Goal: Task Accomplishment & Management: Manage account settings

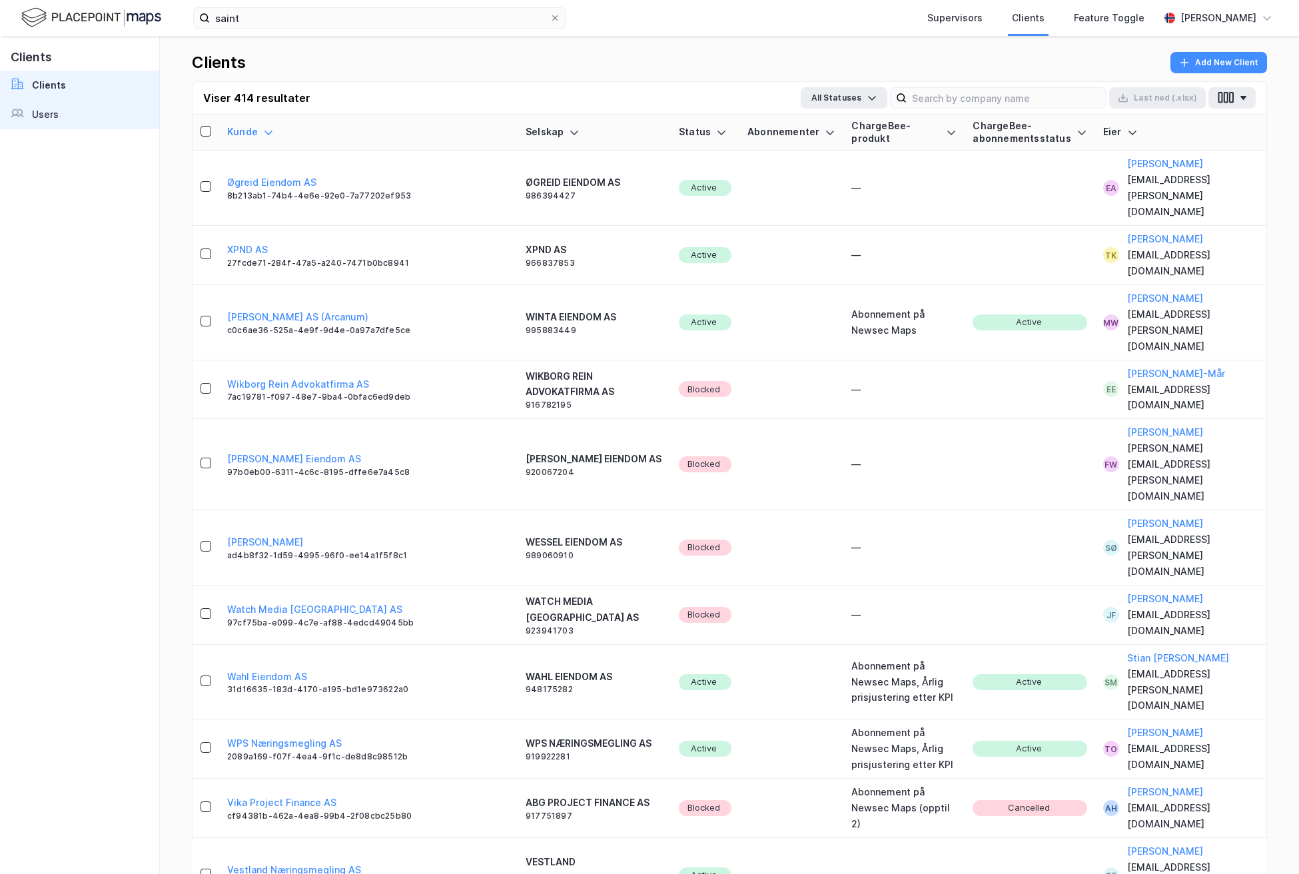
click at [68, 127] on link "Users" at bounding box center [79, 114] width 159 height 29
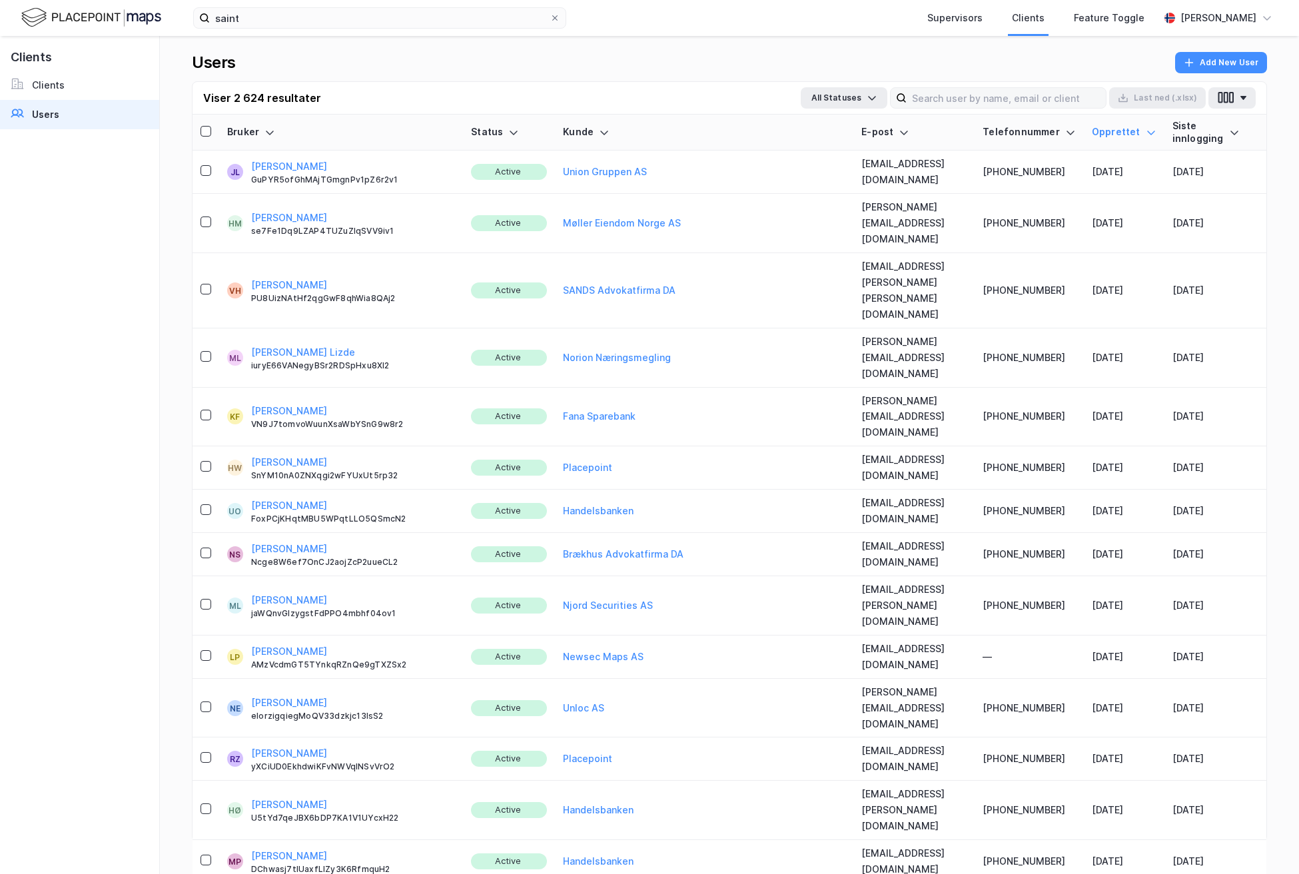
click at [974, 109] on div "Viser 2 624 resultater All Statuses Last ned (.xlsx)" at bounding box center [729, 98] width 1074 height 33
click at [982, 99] on input at bounding box center [1005, 98] width 199 height 20
click at [981, 93] on input at bounding box center [1005, 98] width 199 height 20
type input "union"
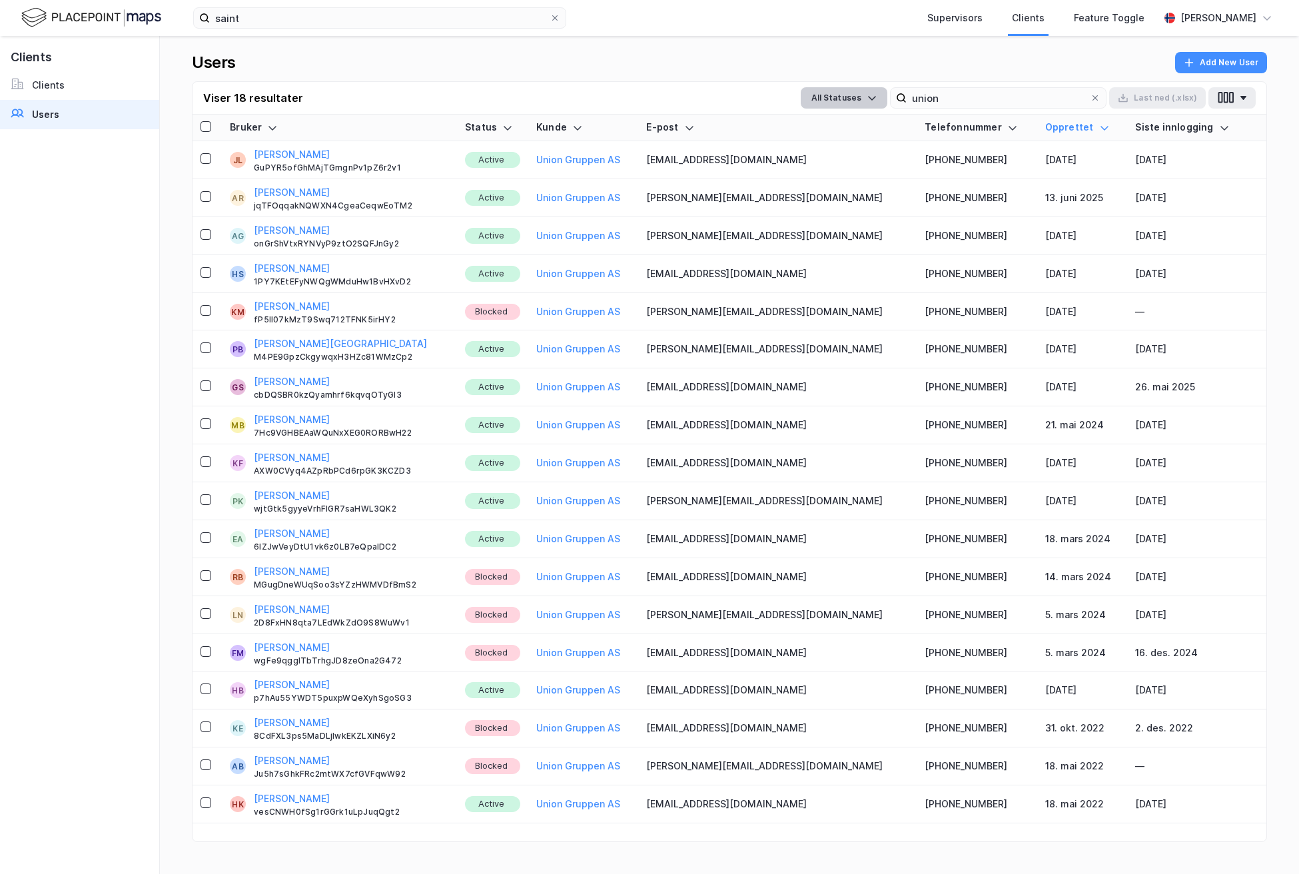
click at [858, 103] on button "All Statuses" at bounding box center [844, 97] width 87 height 21
click at [844, 165] on div "Active" at bounding box center [842, 159] width 83 height 32
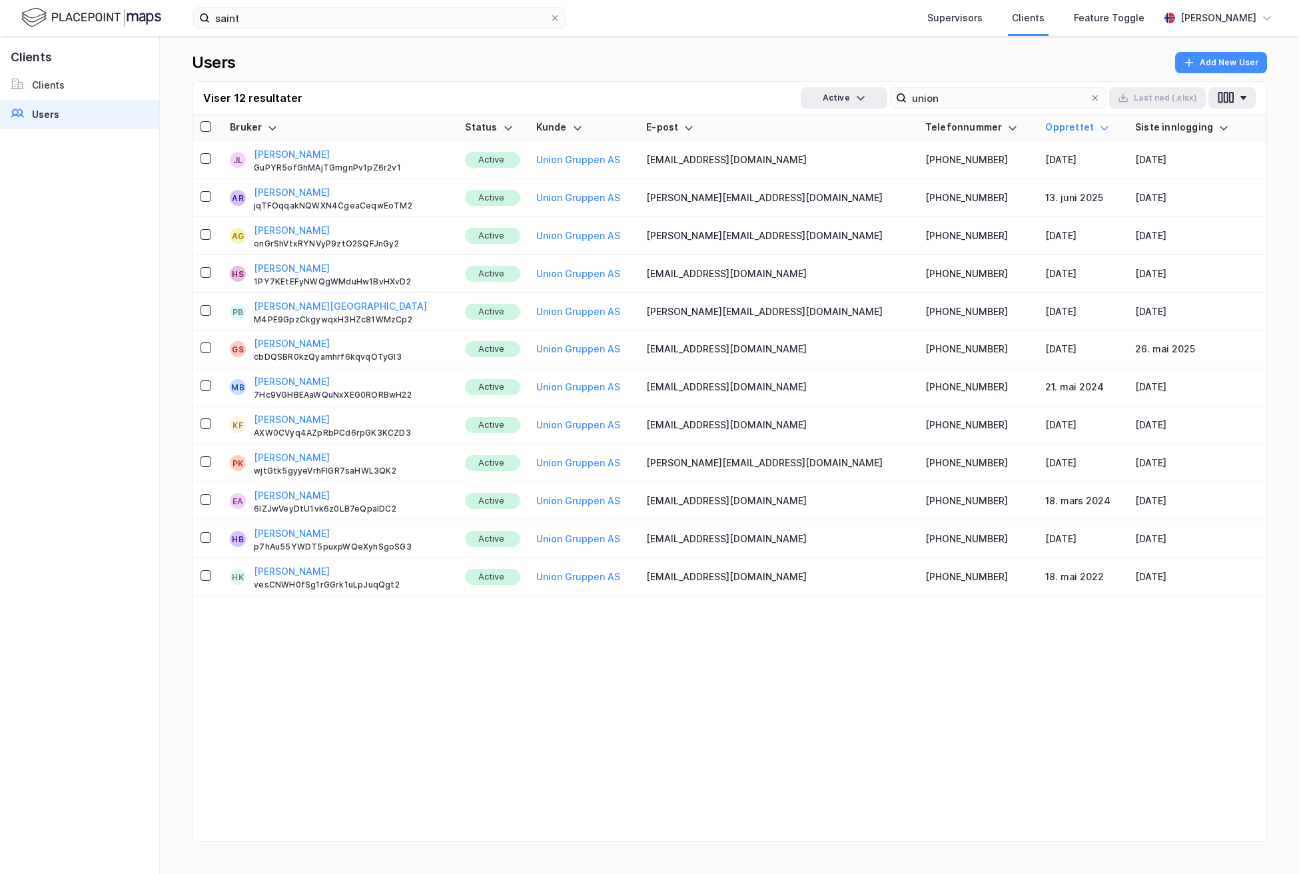
click at [648, 70] on div "Users Add New User" at bounding box center [729, 66] width 1075 height 29
click at [1137, 133] on div "Siste innlogging" at bounding box center [1187, 127] width 105 height 13
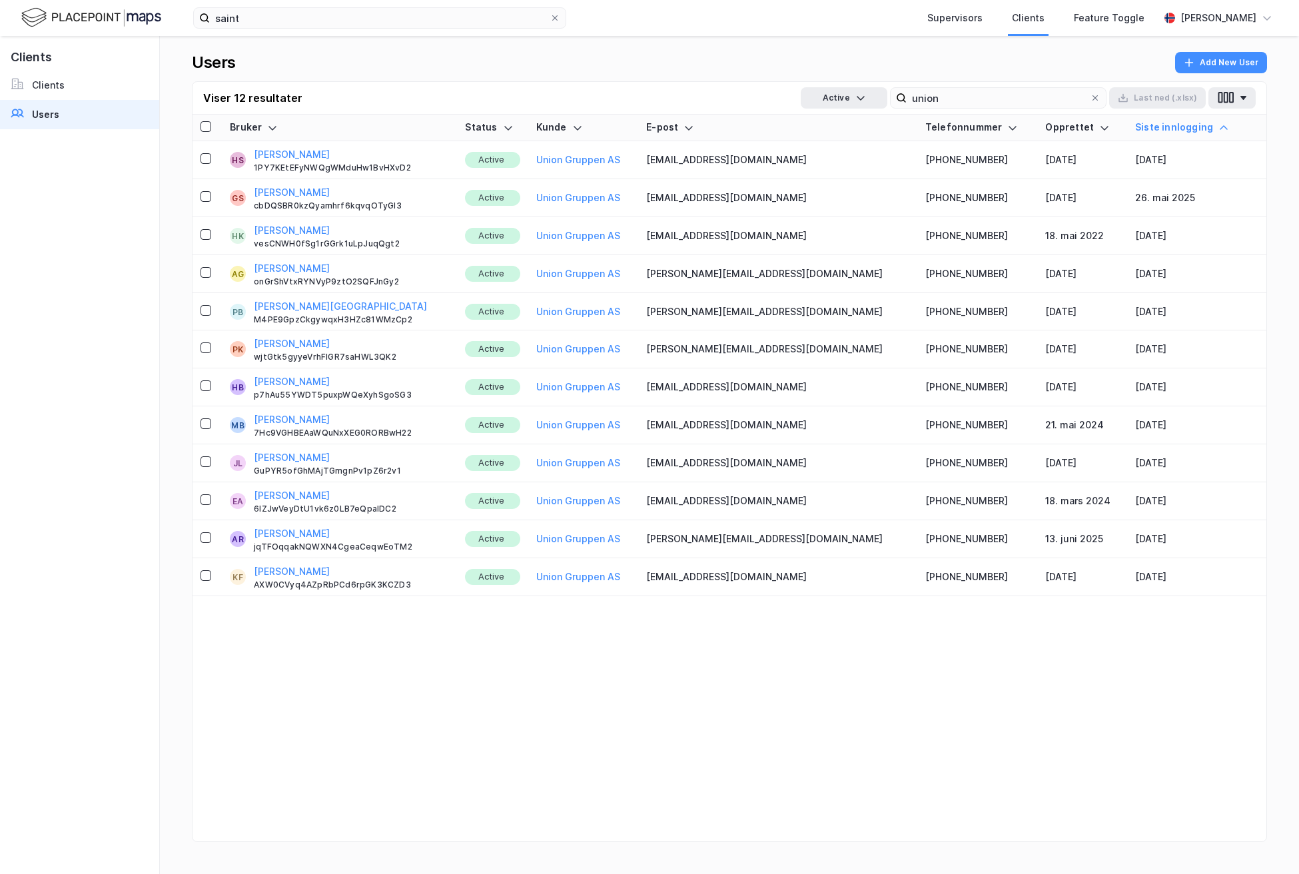
click at [1137, 133] on div "Siste innlogging" at bounding box center [1187, 127] width 105 height 13
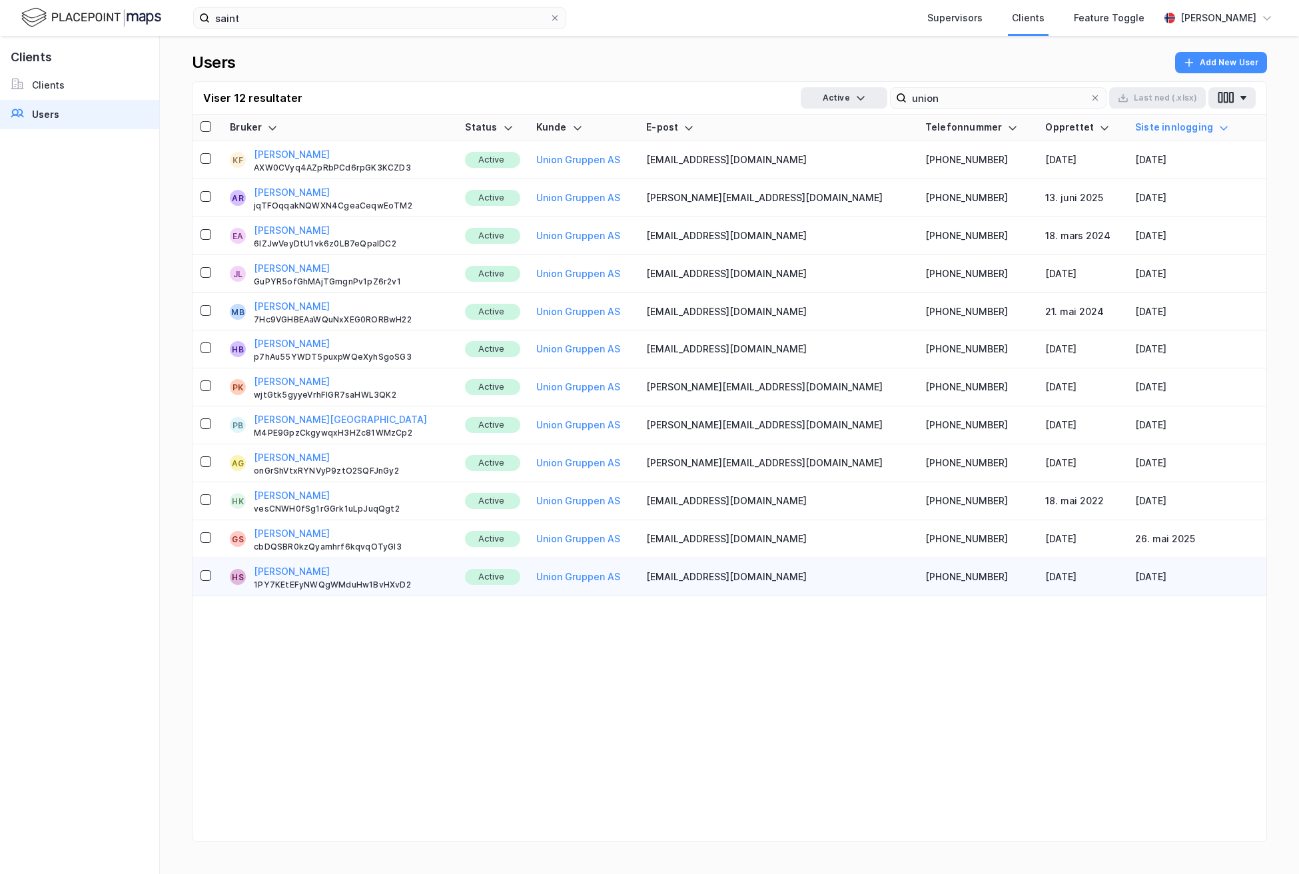
click at [214, 578] on div at bounding box center [206, 577] width 13 height 16
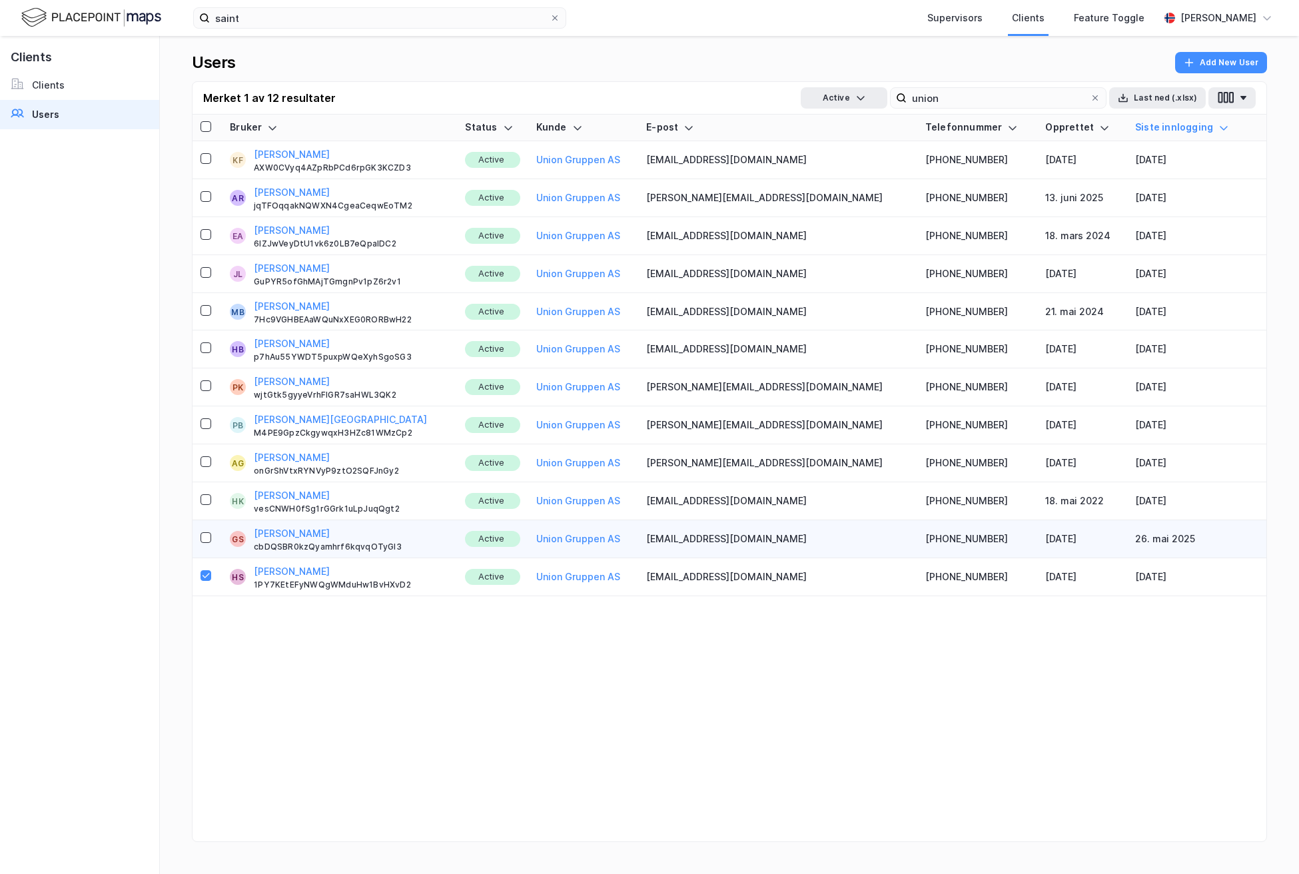
click at [222, 530] on td at bounding box center [206, 539] width 29 height 38
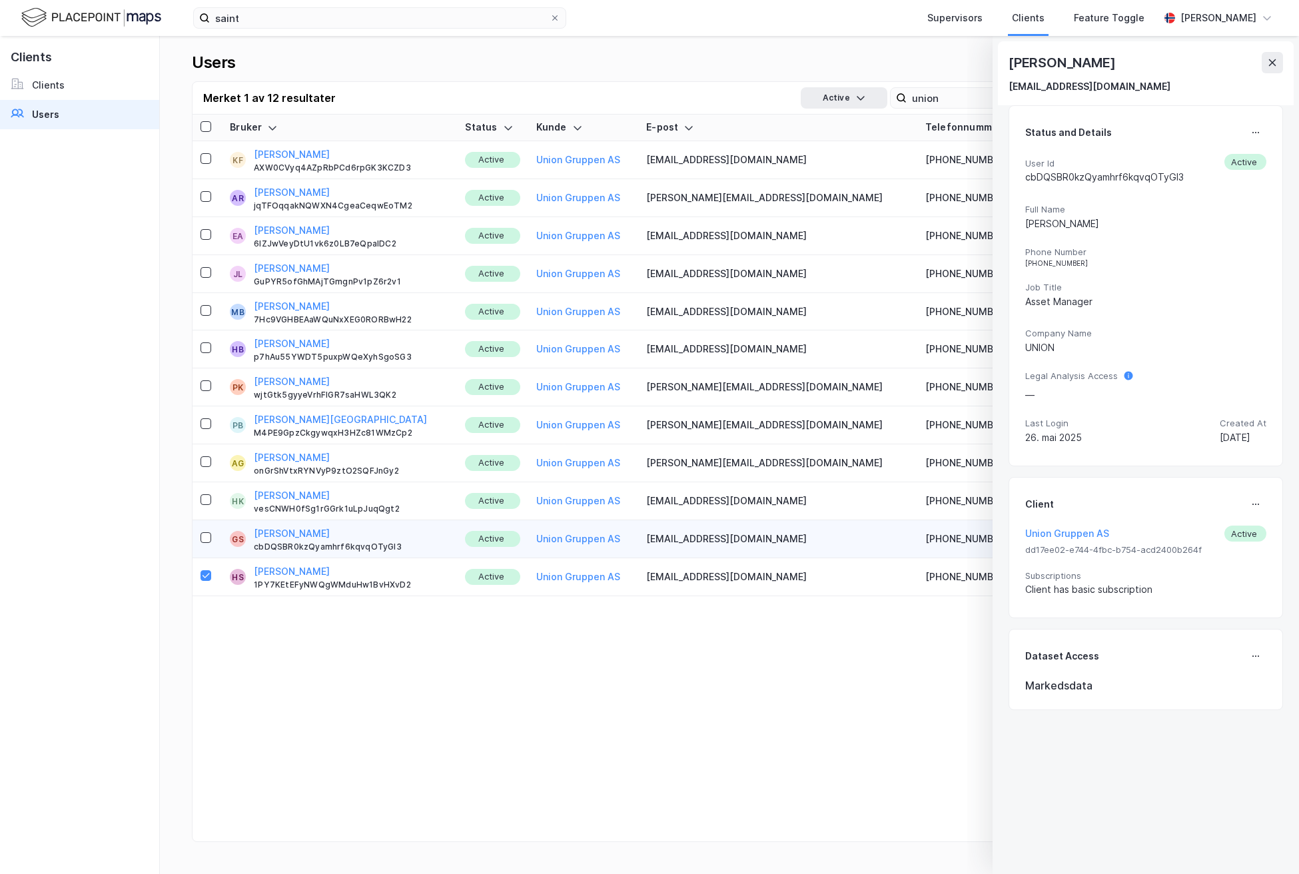
click at [213, 545] on div at bounding box center [206, 539] width 13 height 16
click at [1137, 57] on icon at bounding box center [1272, 62] width 11 height 11
